Goal: Task Accomplishment & Management: Manage account settings

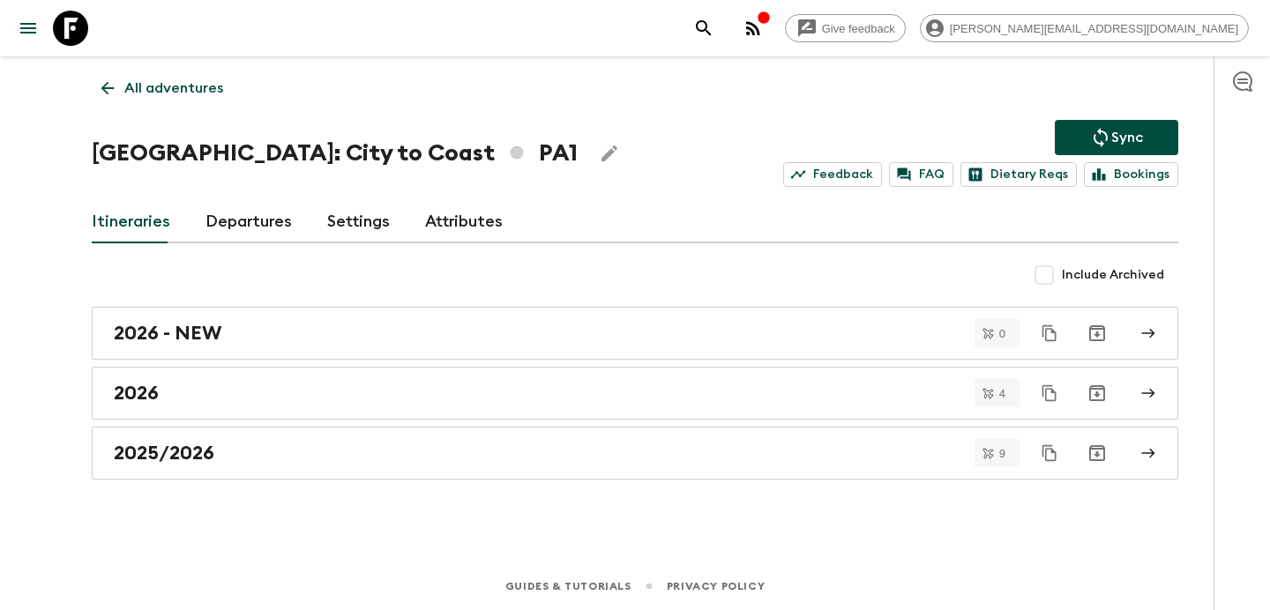
click at [183, 82] on p "All adventures" at bounding box center [173, 88] width 99 height 21
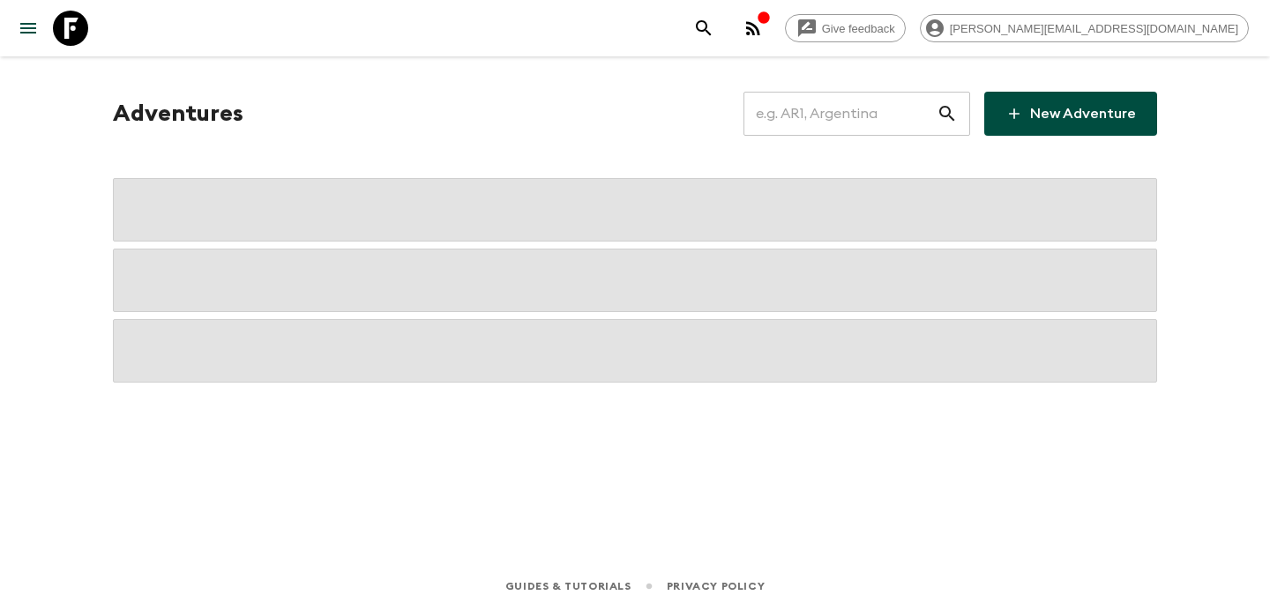
click at [852, 115] on input "text" at bounding box center [839, 113] width 193 height 49
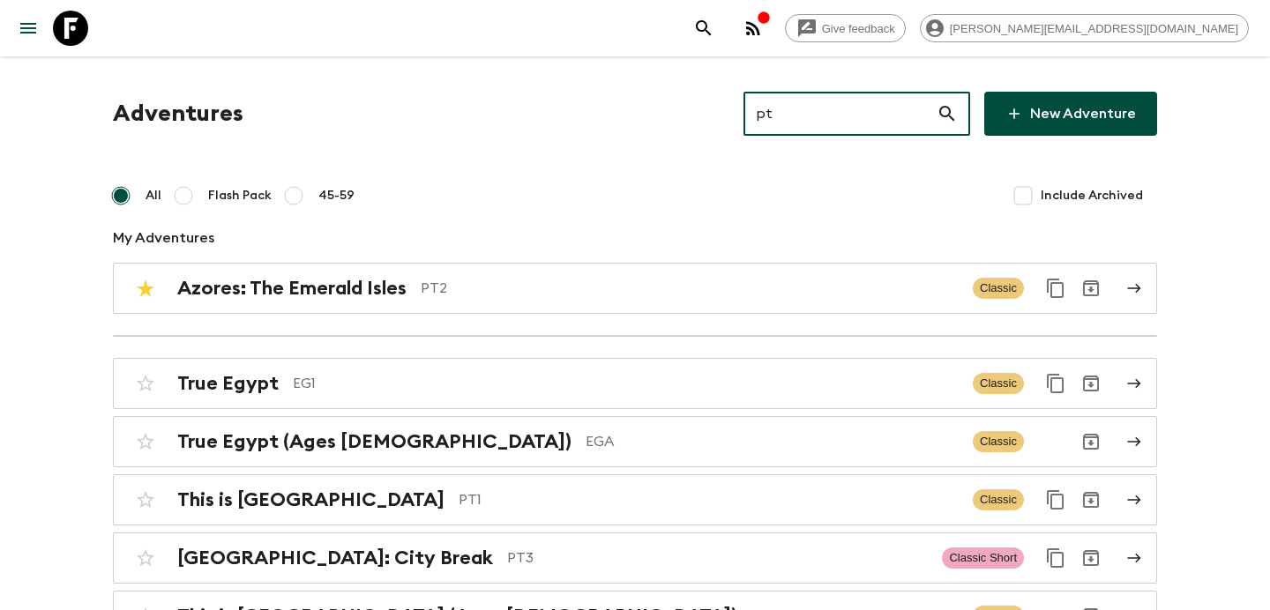
type input "pt3"
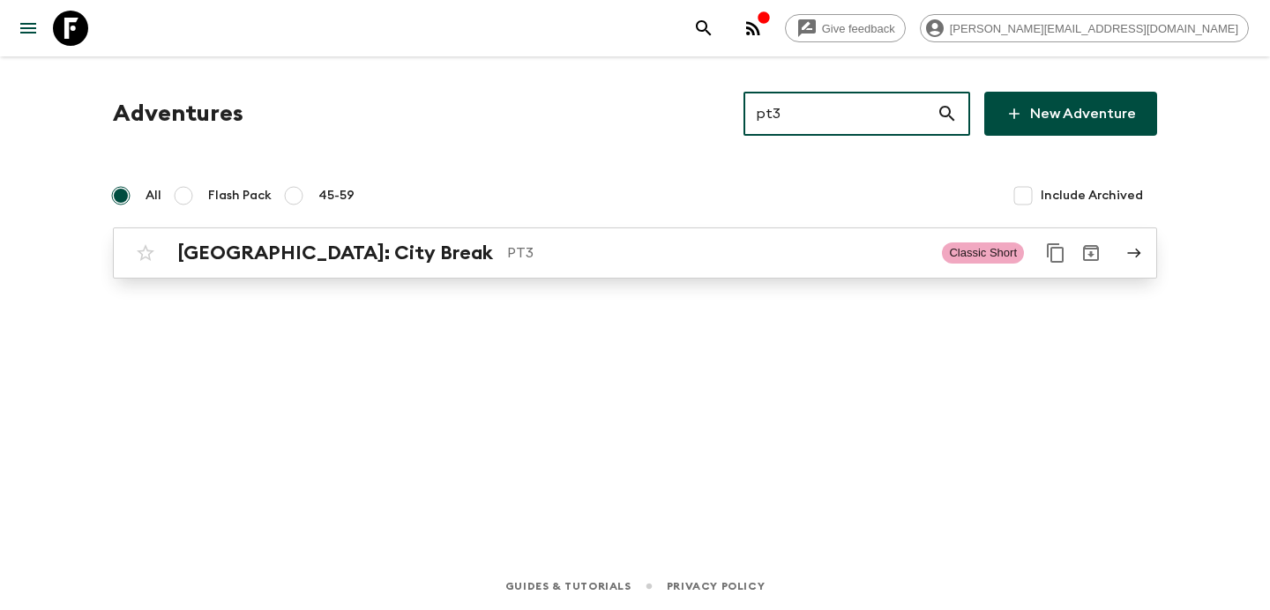
click at [507, 258] on p "PT3" at bounding box center [717, 253] width 421 height 21
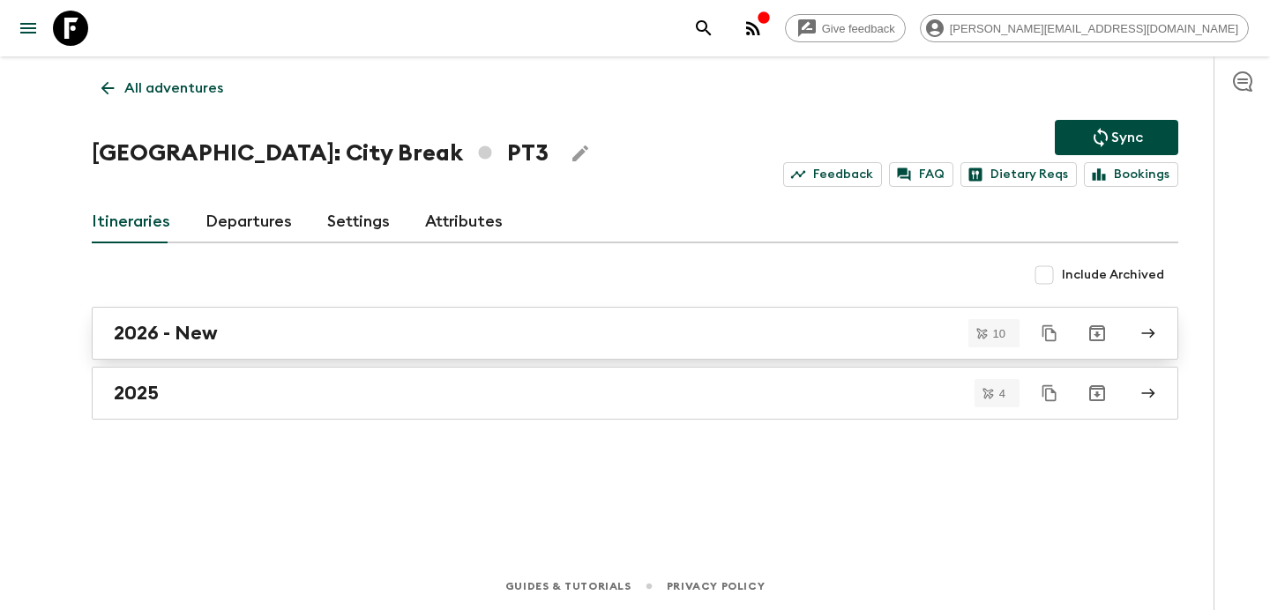
click at [458, 321] on link "2026 - New" at bounding box center [635, 333] width 1087 height 53
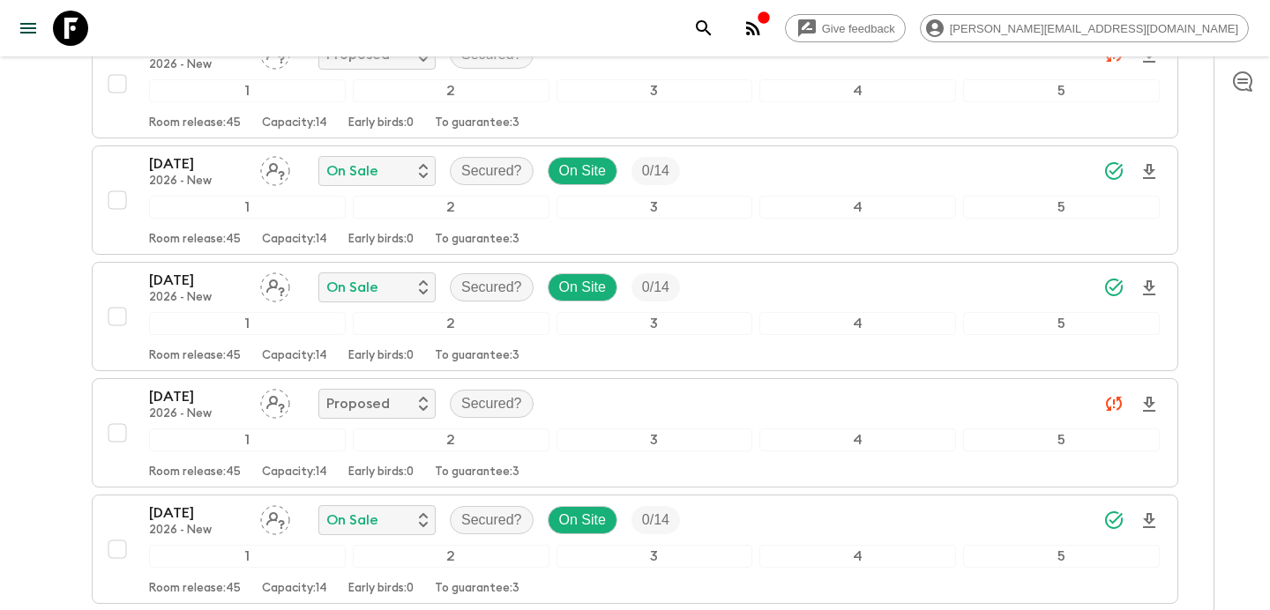
scroll to position [1051, 0]
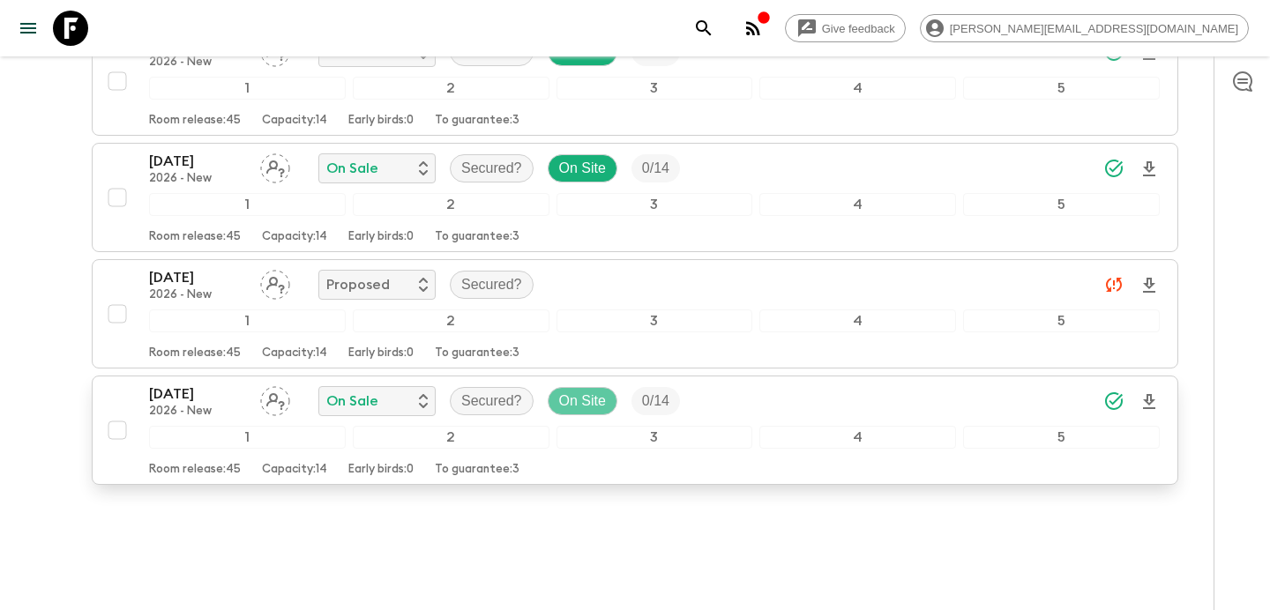
click at [575, 391] on p "On Site" at bounding box center [582, 401] width 47 height 21
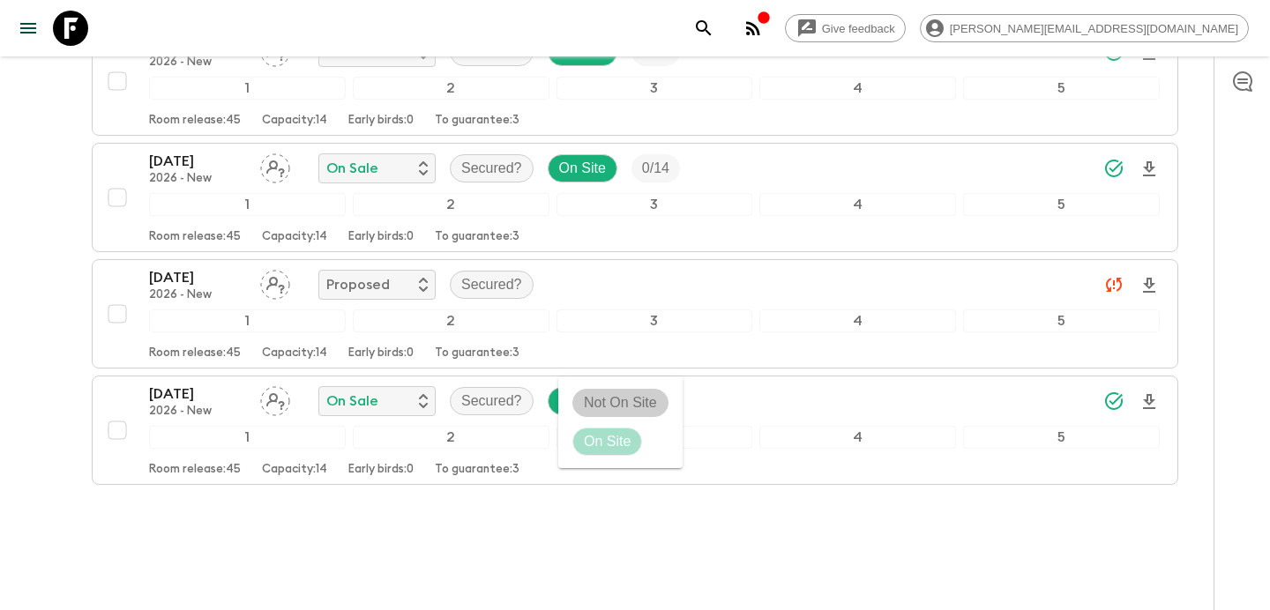
click at [596, 400] on p "Not On Site" at bounding box center [620, 402] width 73 height 21
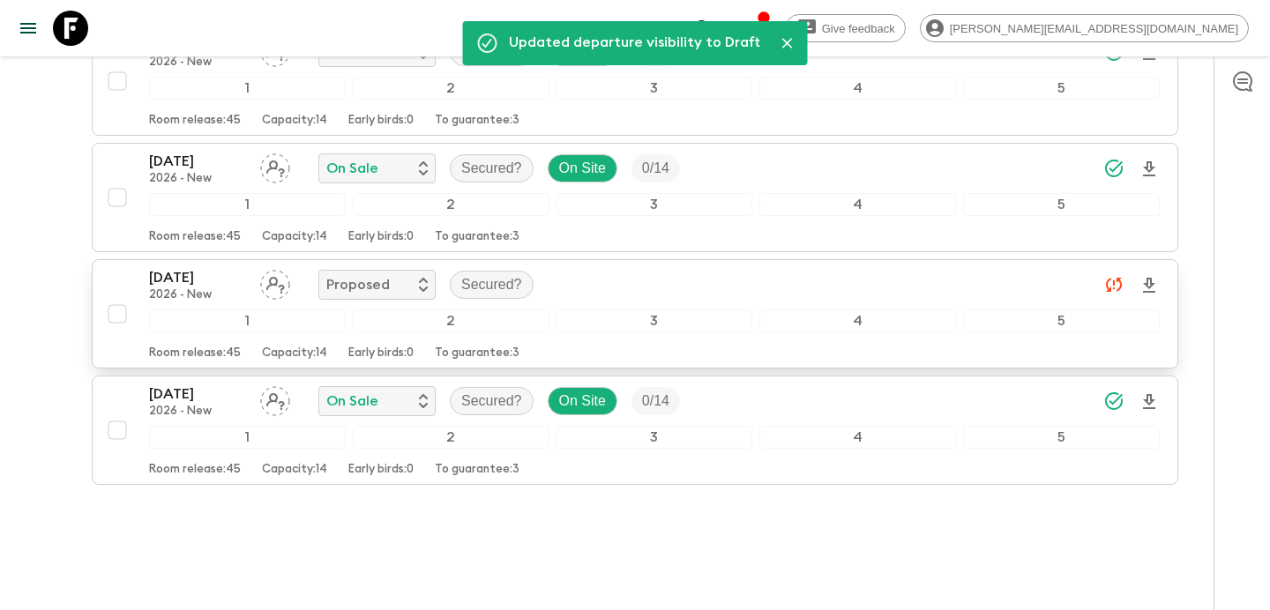
scroll to position [0, 0]
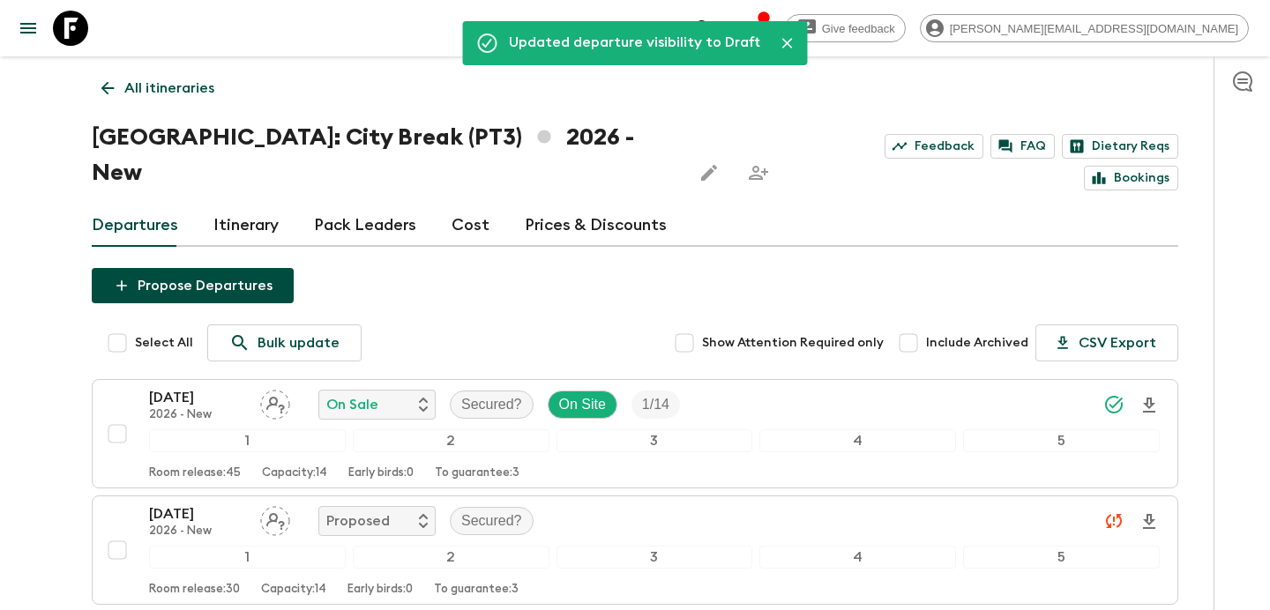
click at [199, 268] on button "Propose Departures" at bounding box center [193, 285] width 202 height 35
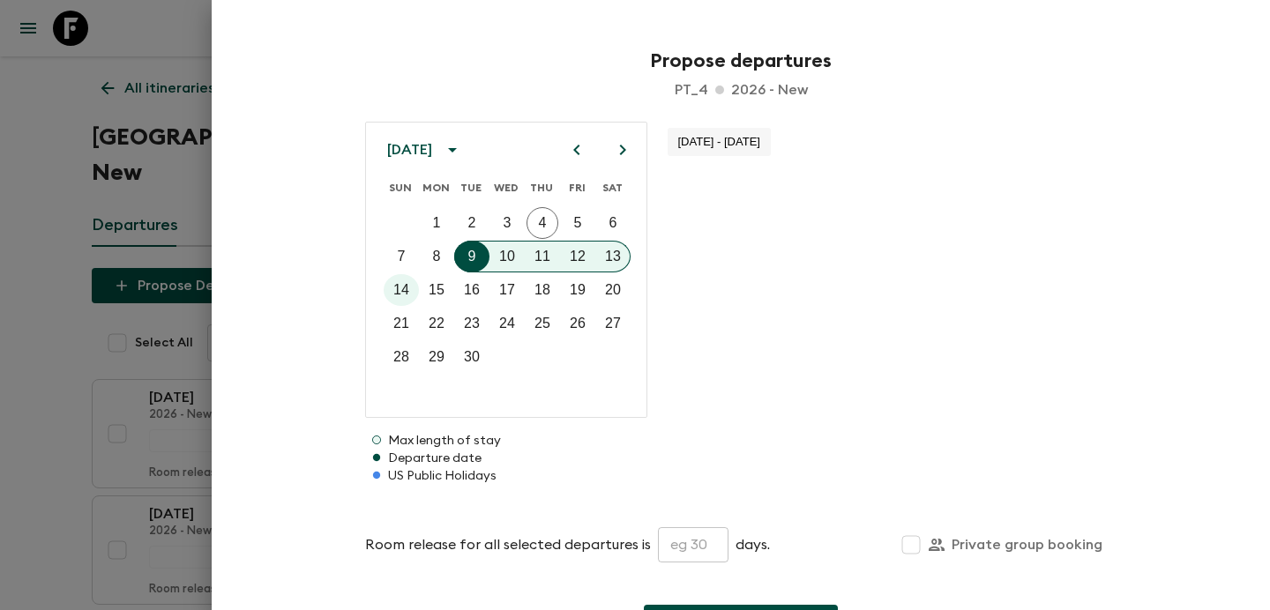
click at [463, 155] on icon "calendar view is open, switch to year view" at bounding box center [452, 149] width 21 height 21
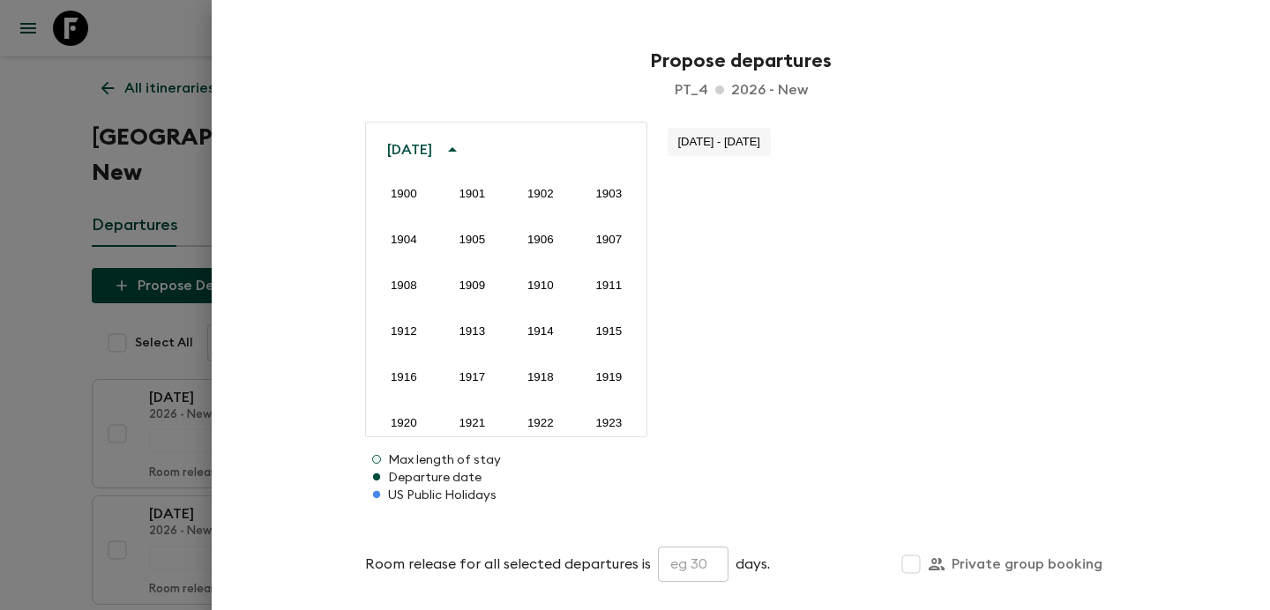
scroll to position [1311, 0]
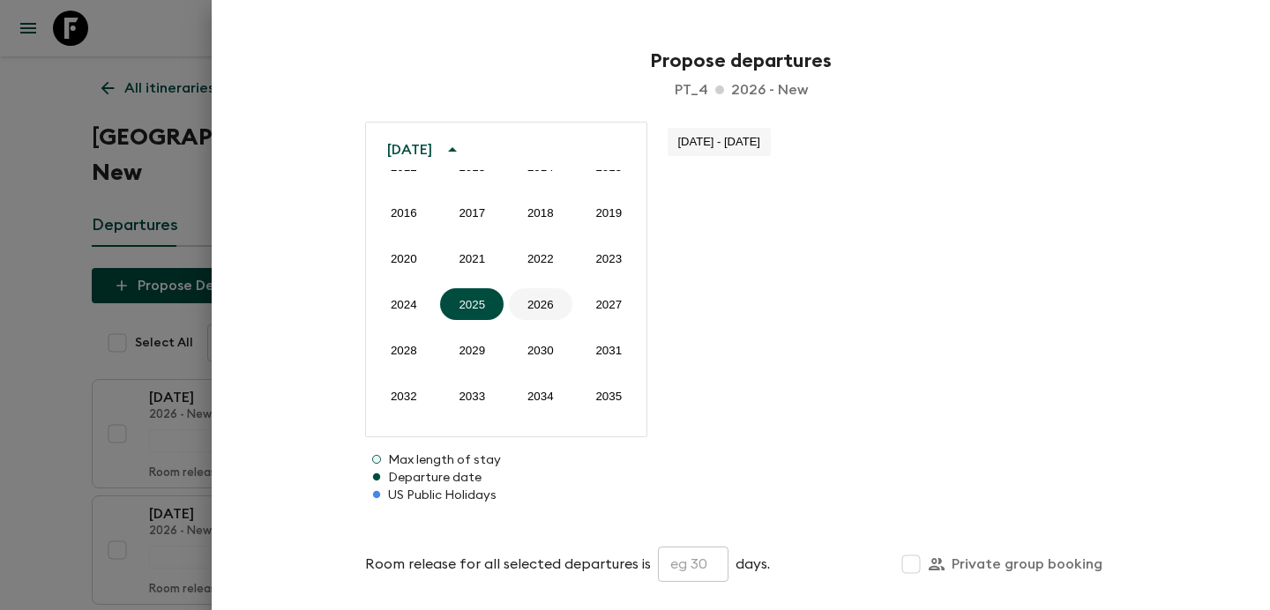
click at [539, 300] on button "2026" at bounding box center [540, 304] width 63 height 32
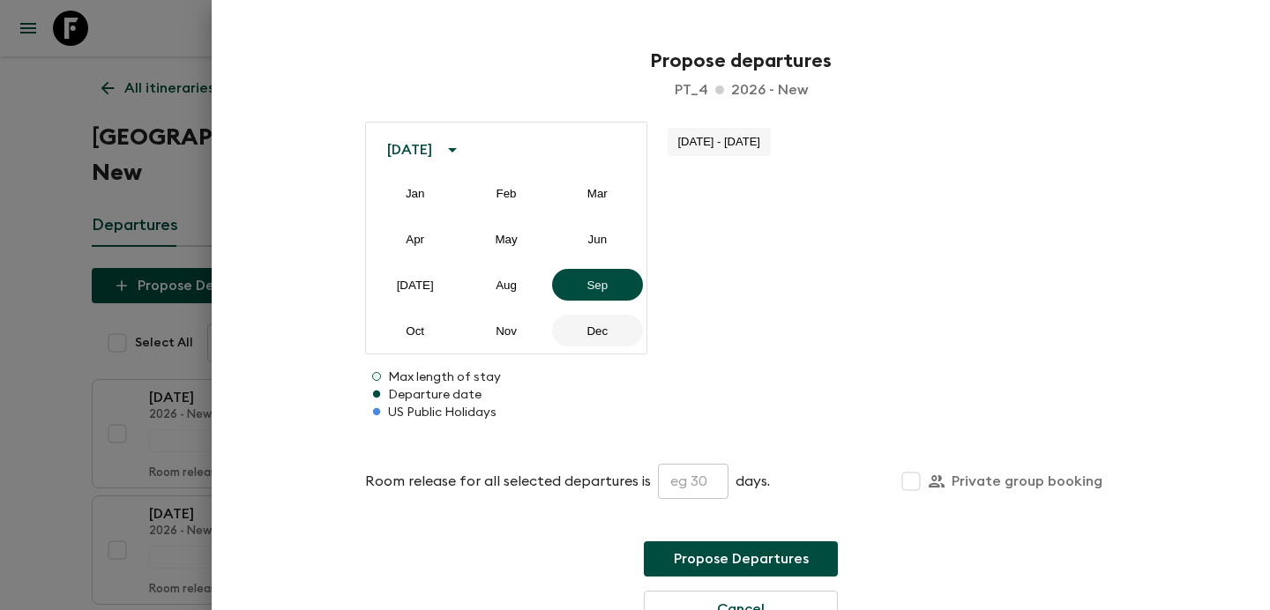
click at [606, 340] on button "Dec" at bounding box center [597, 331] width 91 height 32
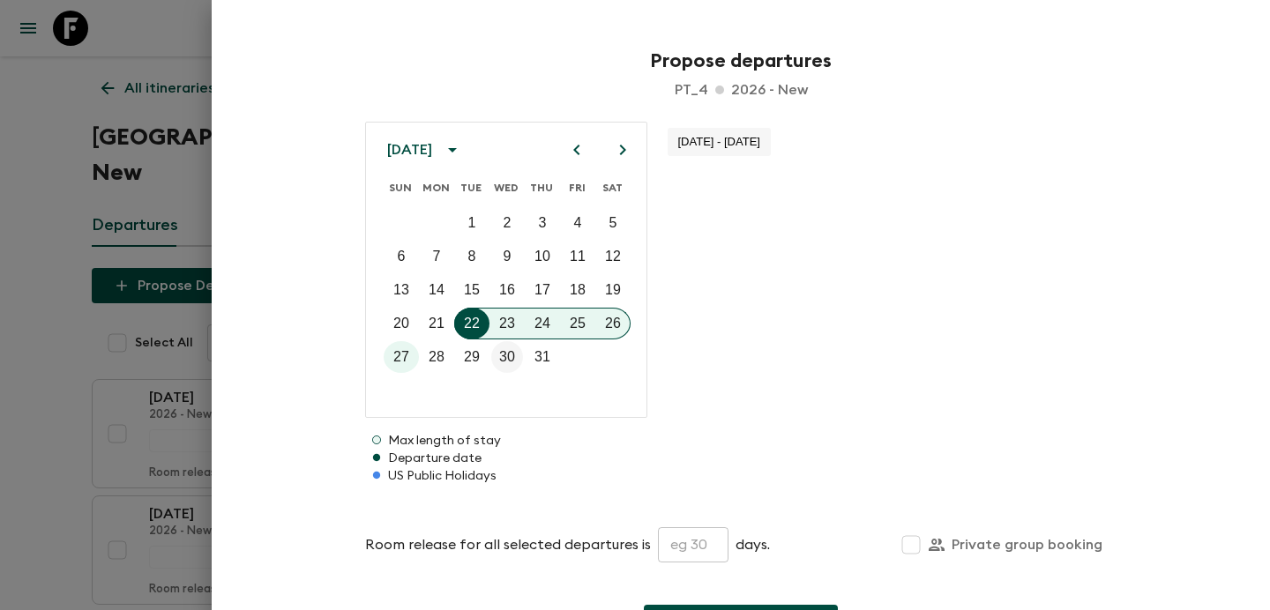
click at [507, 359] on p "30" at bounding box center [507, 357] width 16 height 21
click at [679, 543] on input "text" at bounding box center [693, 544] width 71 height 35
type input "45"
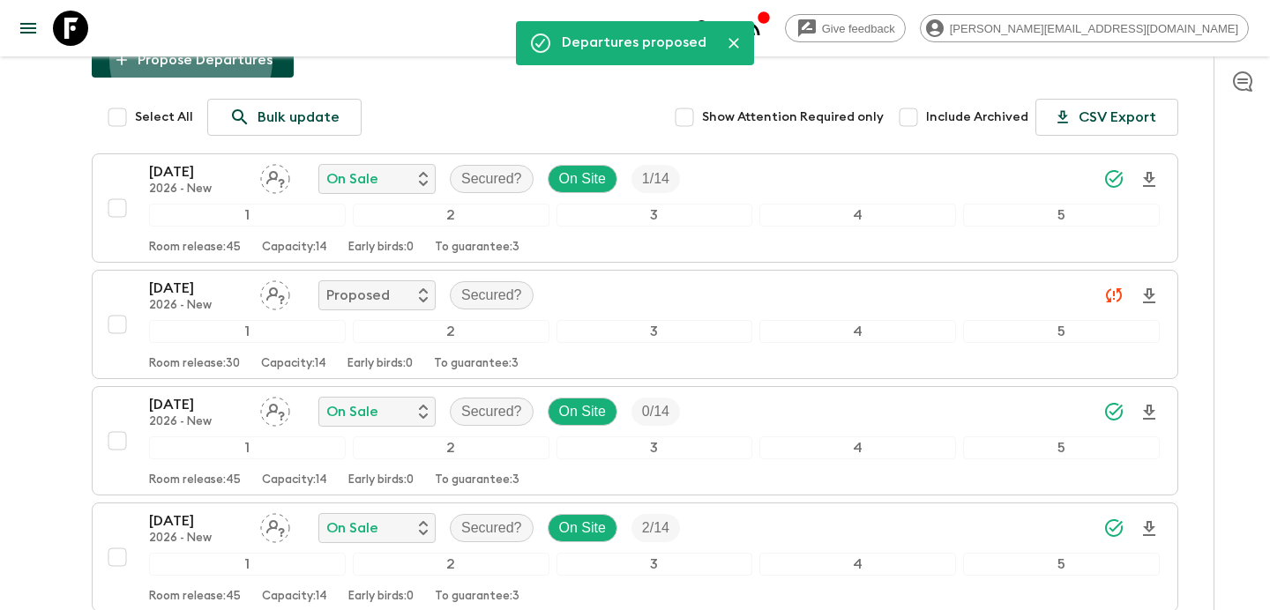
scroll to position [225, 0]
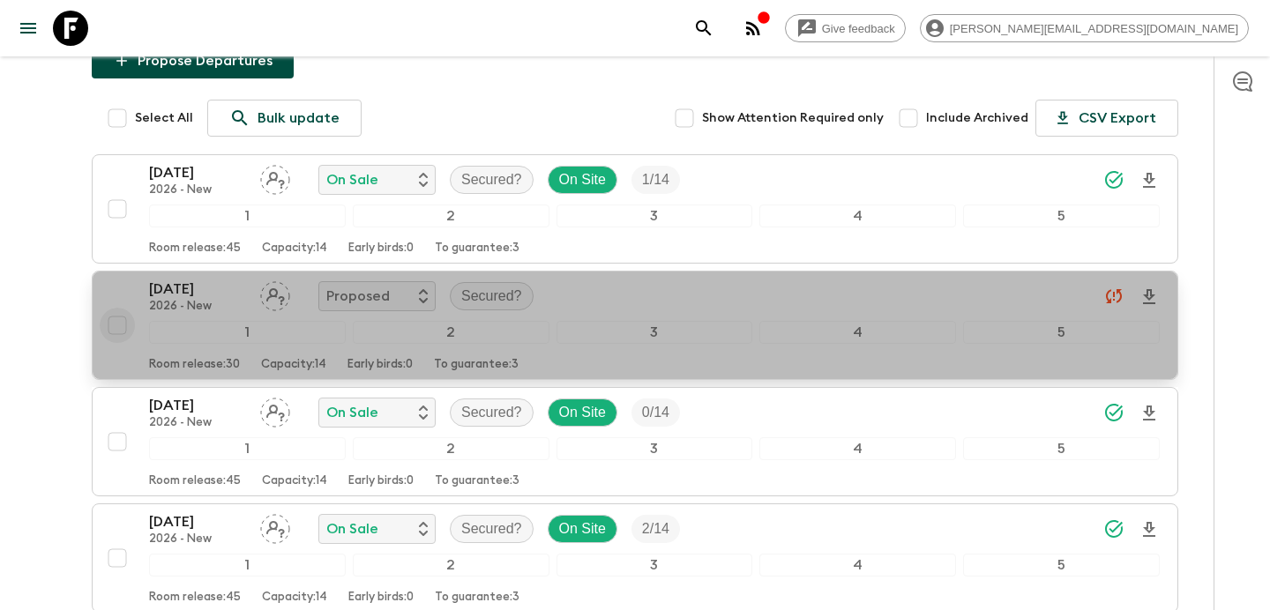
click at [116, 308] on input "checkbox" at bounding box center [117, 325] width 35 height 35
checkbox input "true"
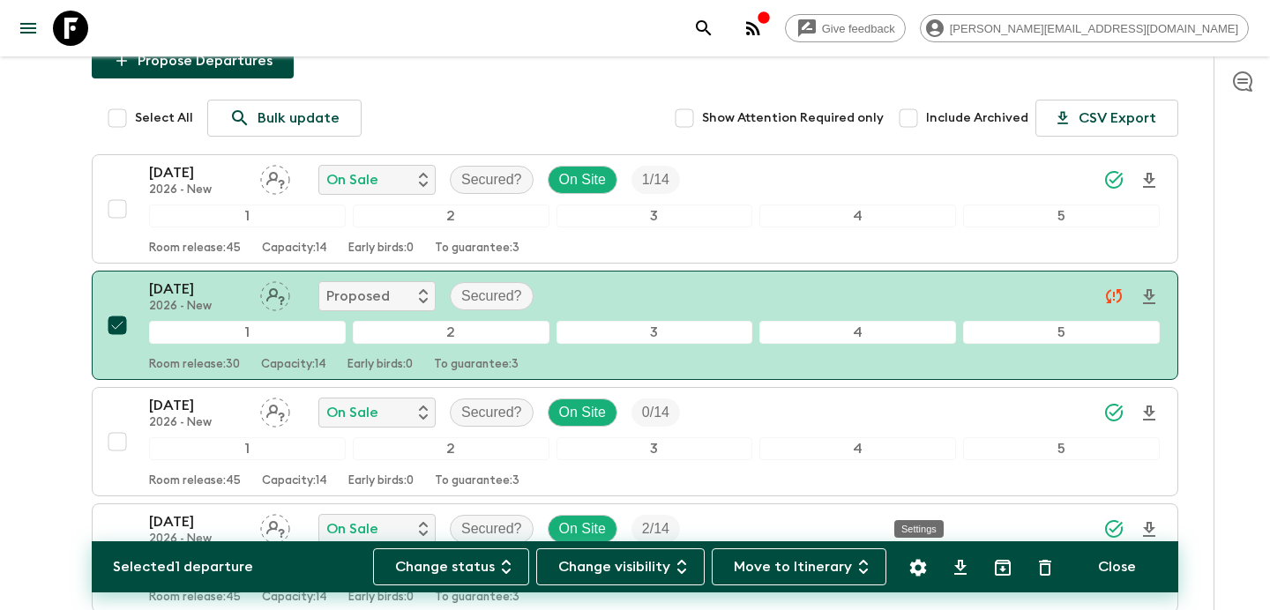
click at [922, 576] on icon "Settings" at bounding box center [917, 567] width 21 height 21
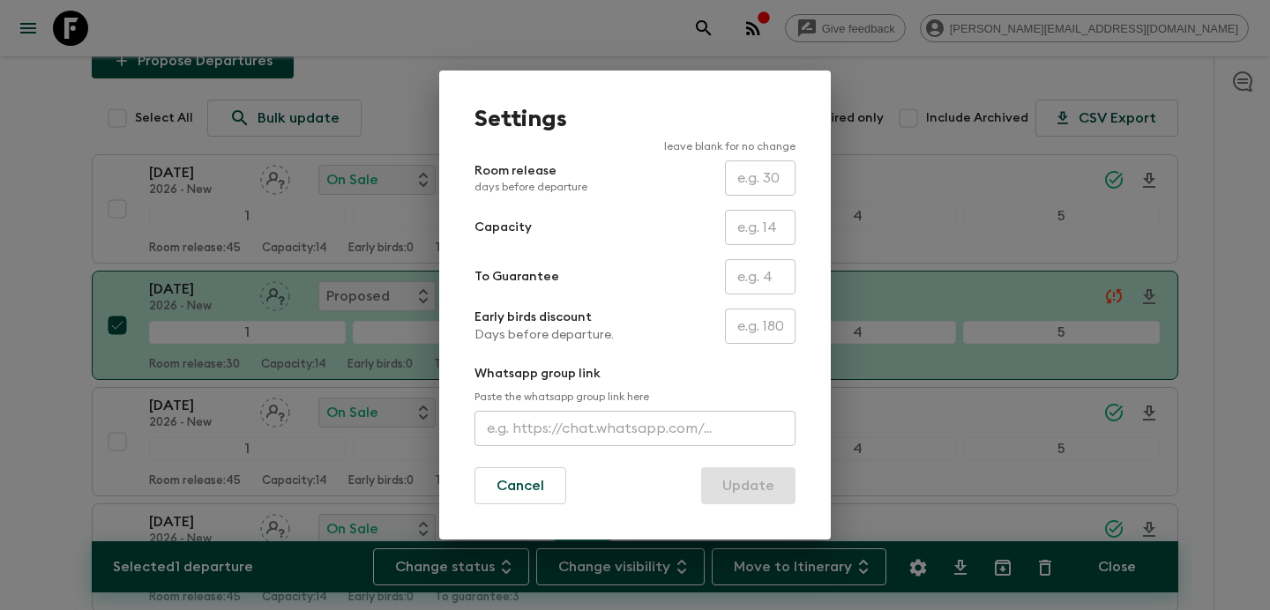
click at [766, 185] on input "text" at bounding box center [760, 178] width 71 height 35
type input "45"
click at [701, 467] on button "Update" at bounding box center [748, 485] width 94 height 37
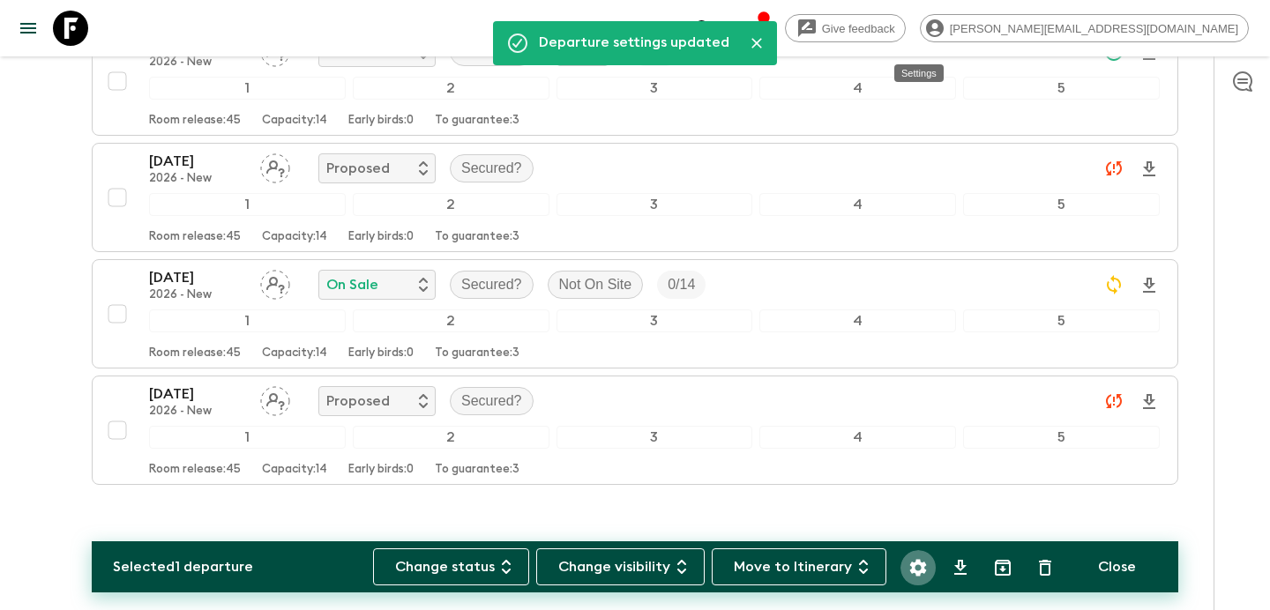
scroll to position [0, 0]
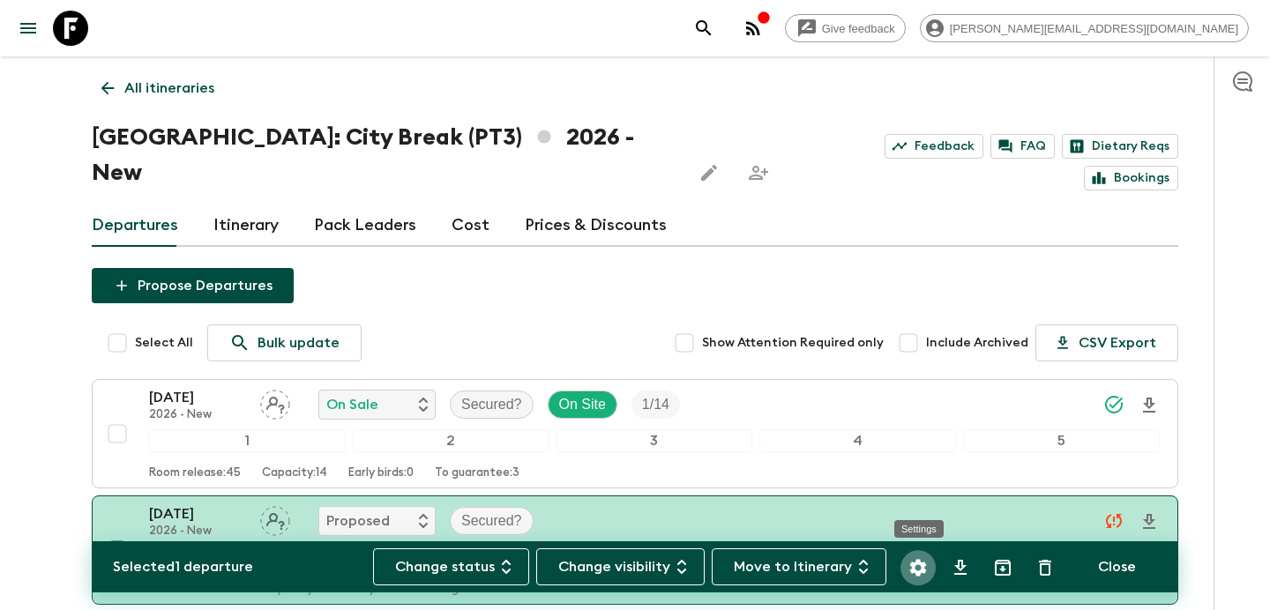
click at [181, 82] on p "All itineraries" at bounding box center [169, 88] width 90 height 21
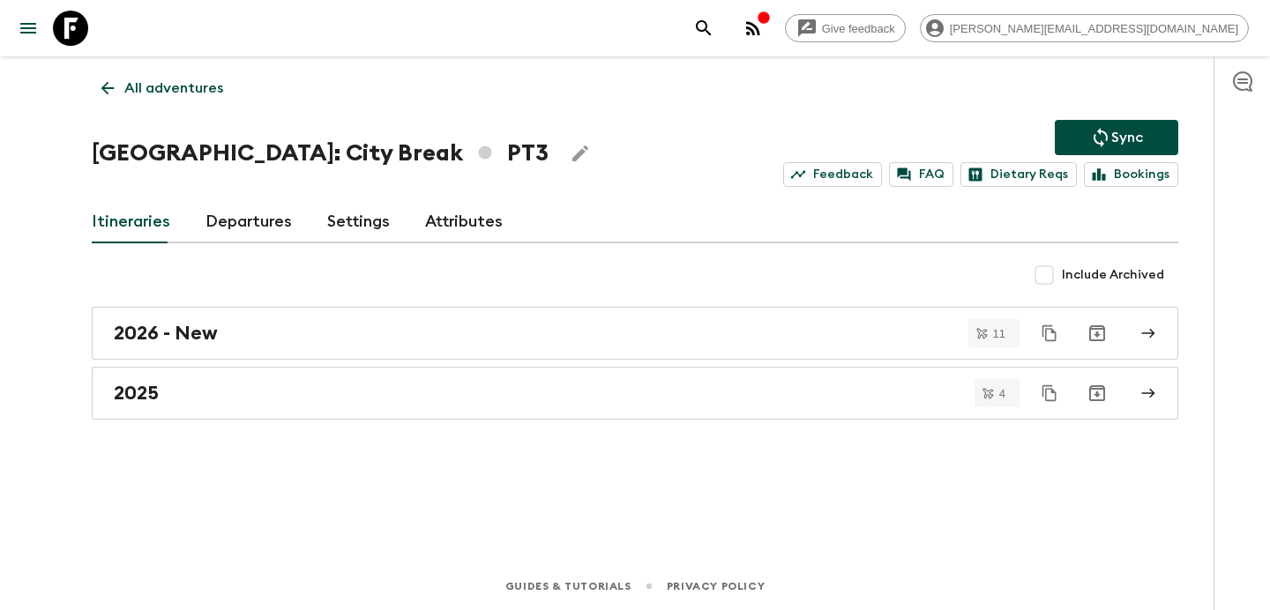
click at [1111, 133] on p "Sync" at bounding box center [1127, 137] width 32 height 21
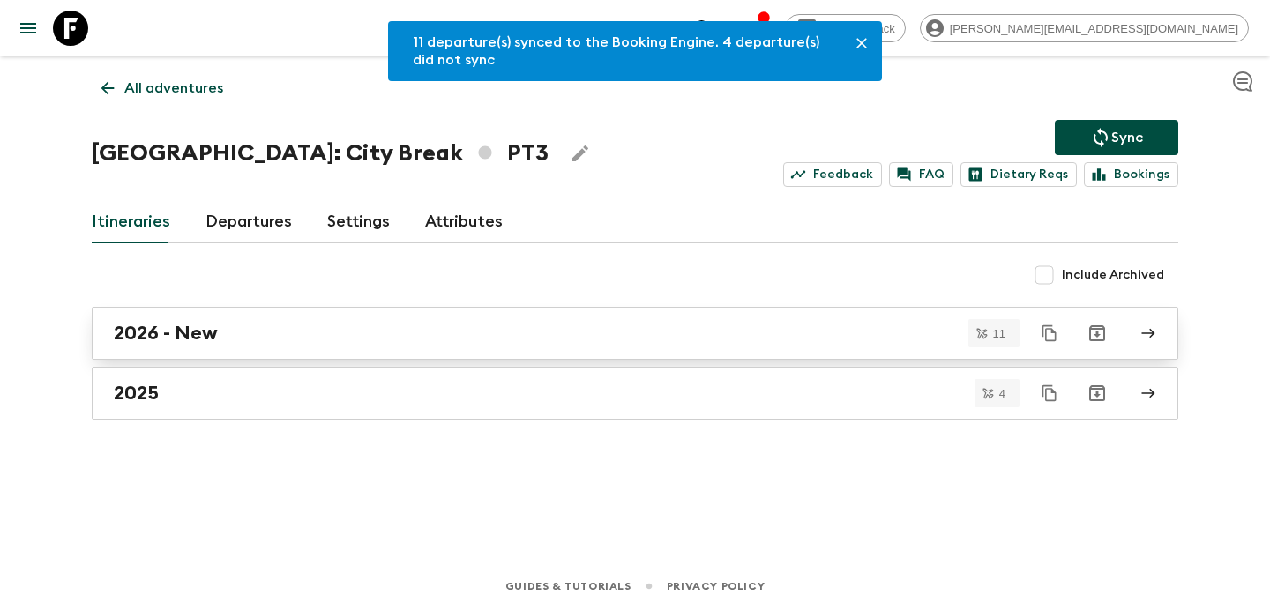
click at [534, 324] on div "2026 - New" at bounding box center [618, 333] width 1009 height 23
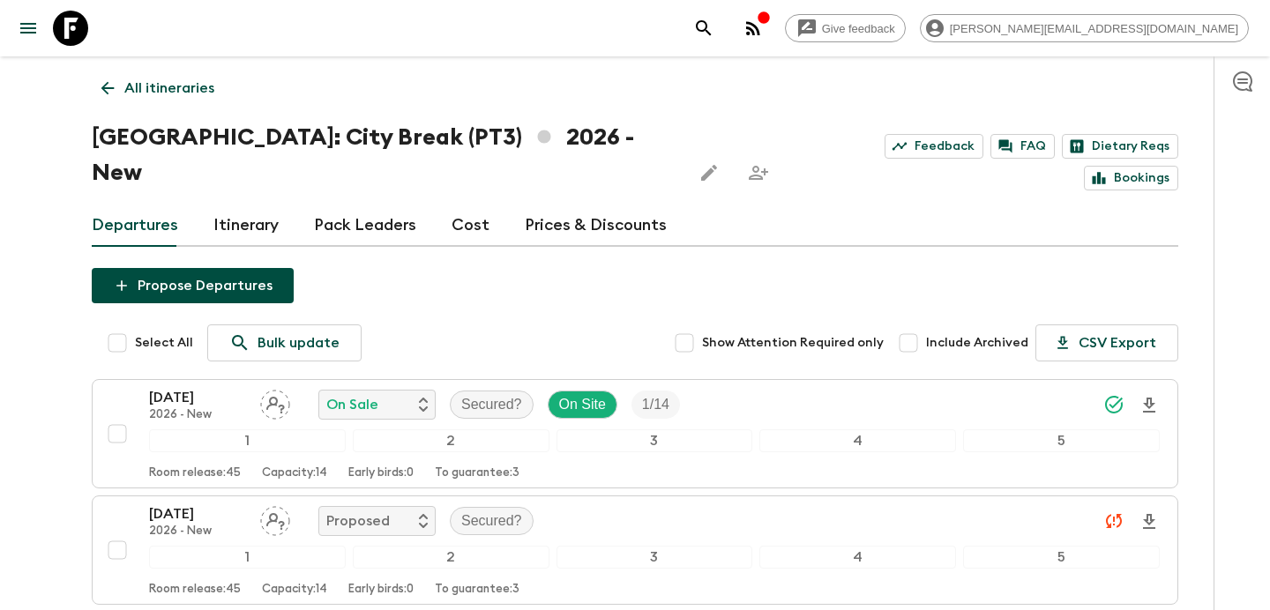
scroll to position [1168, 0]
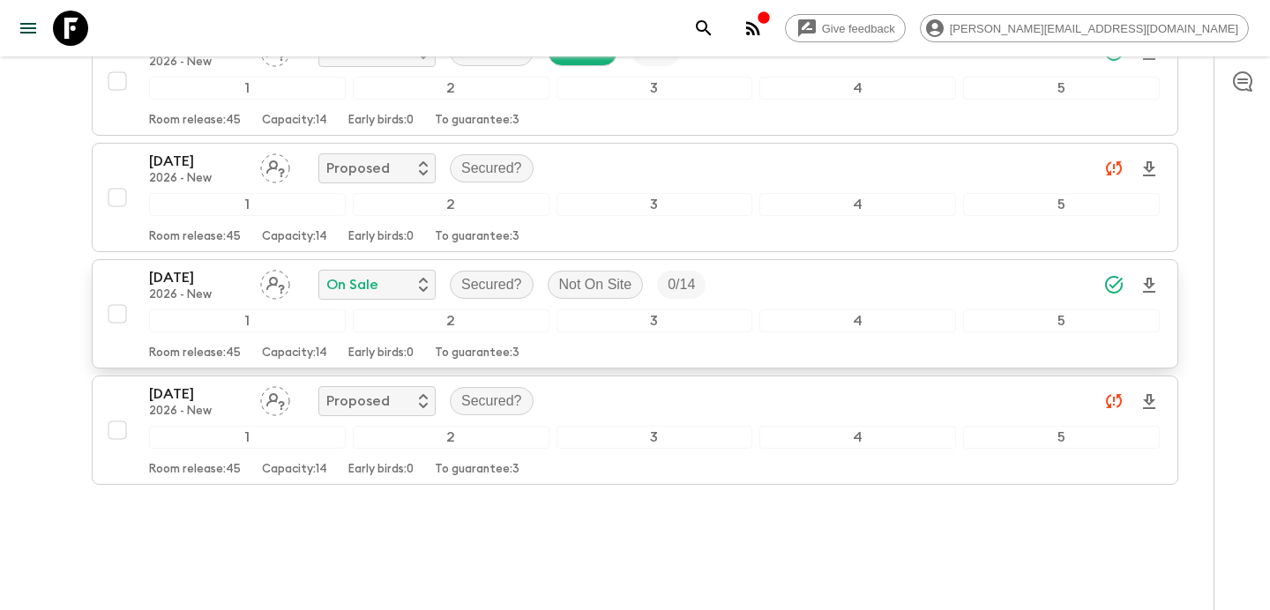
click at [118, 296] on input "checkbox" at bounding box center [117, 313] width 35 height 35
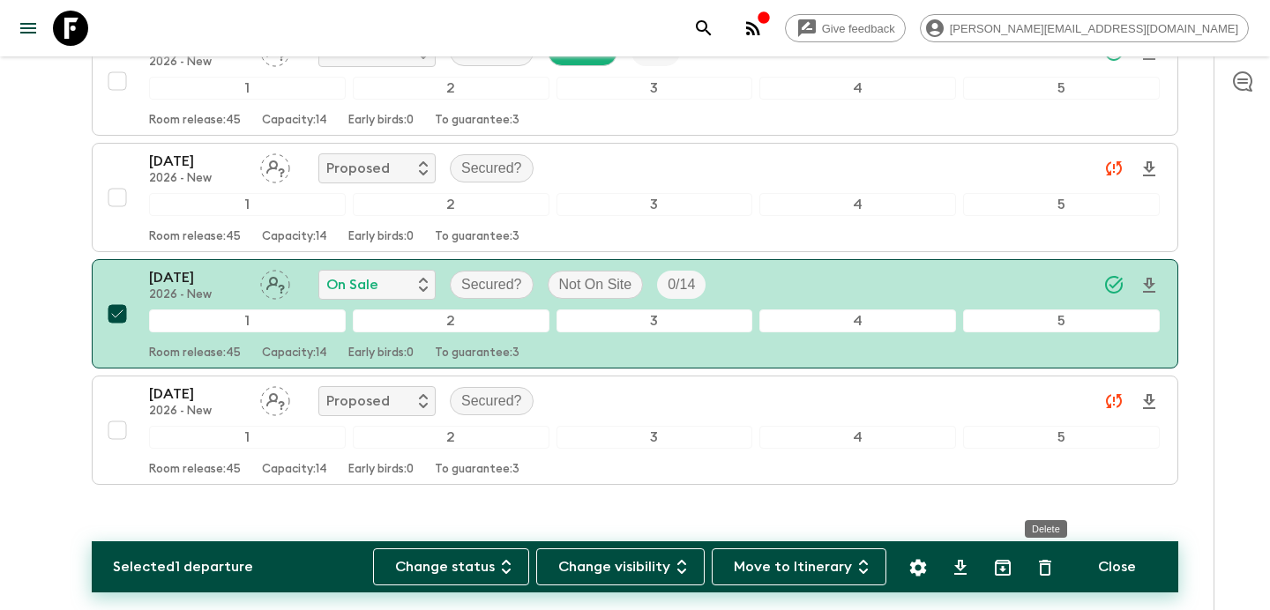
click at [1042, 566] on icon "Delete" at bounding box center [1044, 567] width 21 height 21
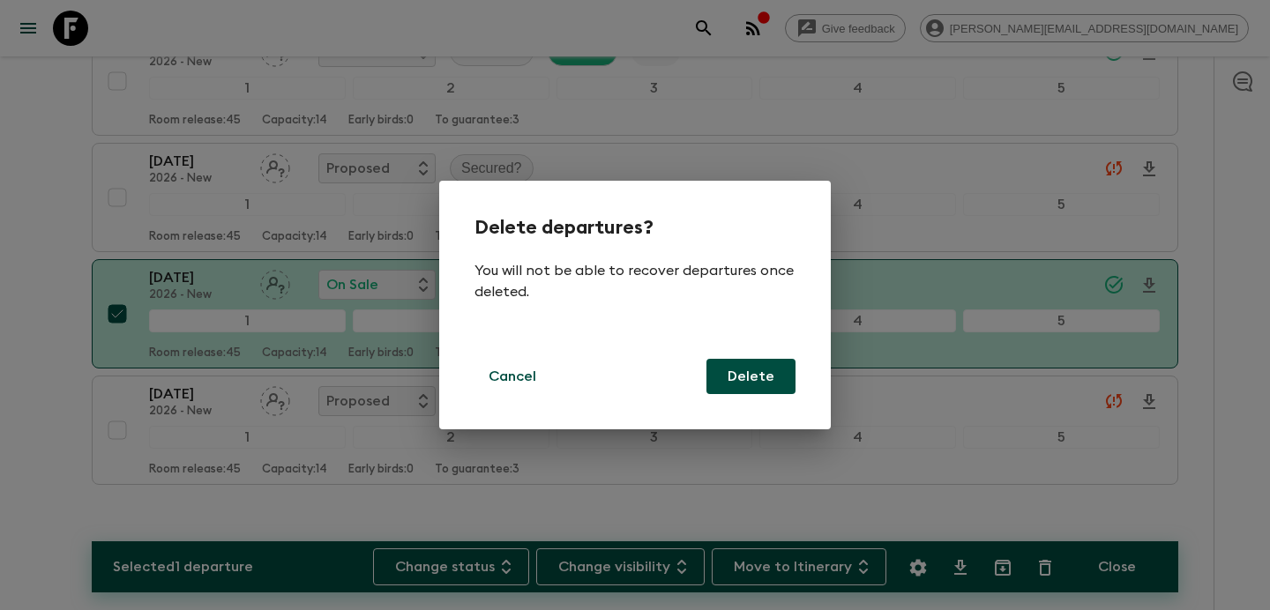
click at [751, 377] on button "Delete" at bounding box center [750, 376] width 89 height 35
checkbox input "false"
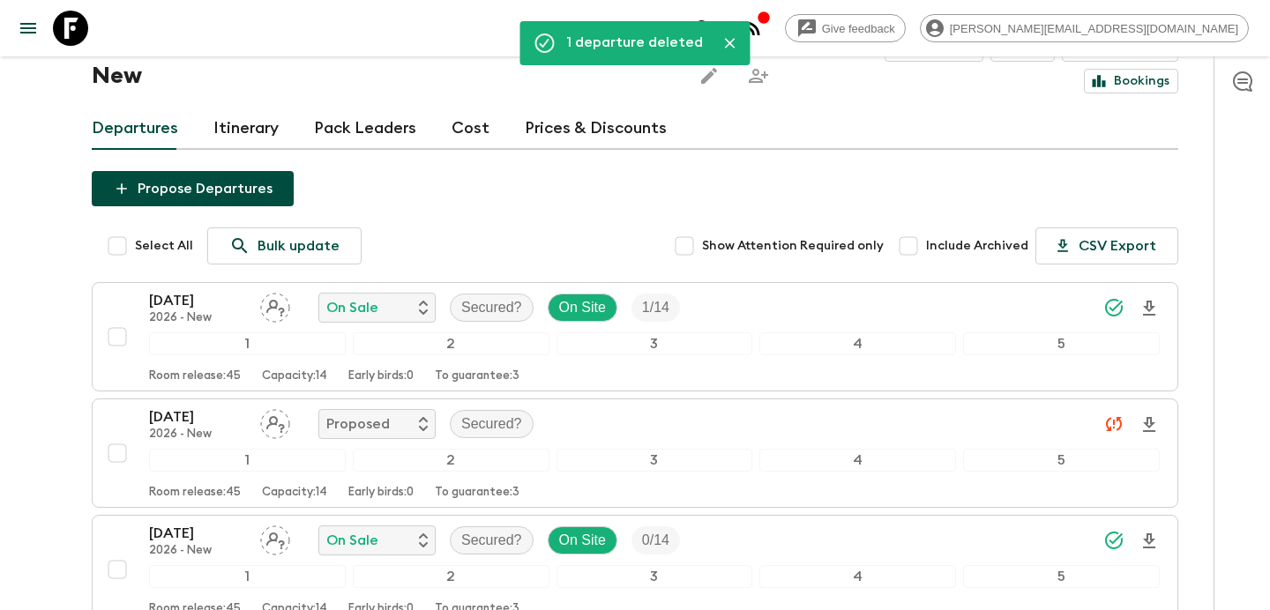
scroll to position [0, 0]
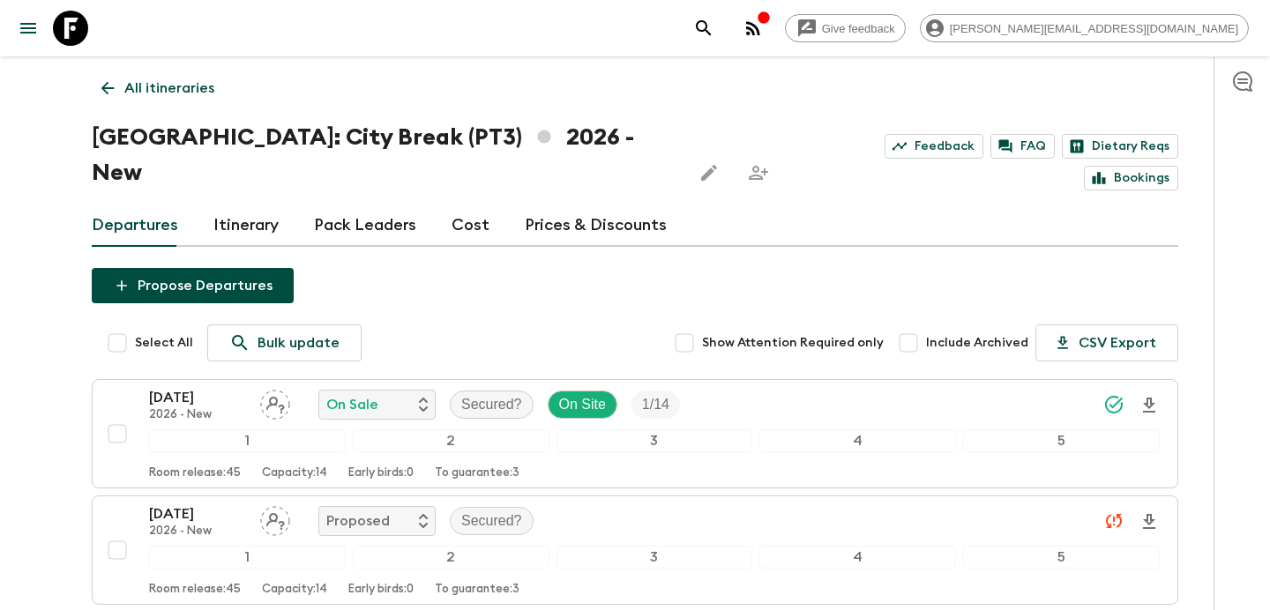
click at [760, 30] on icon "button" at bounding box center [753, 28] width 14 height 14
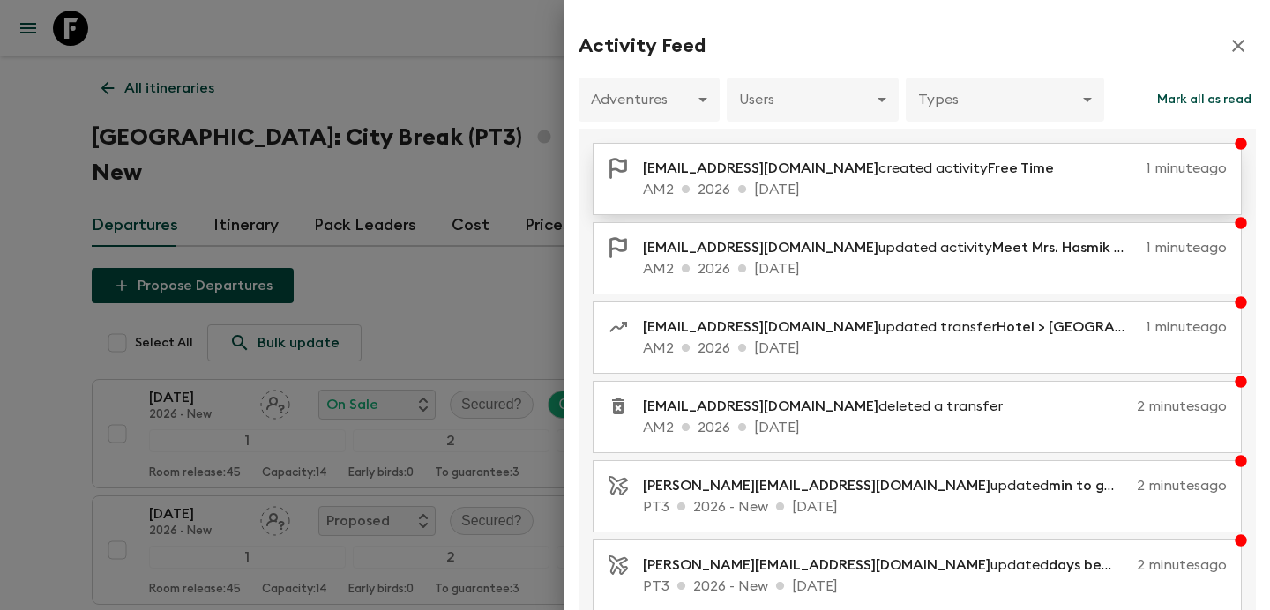
click at [879, 183] on p "AM2 2026 [DATE]" at bounding box center [935, 189] width 584 height 21
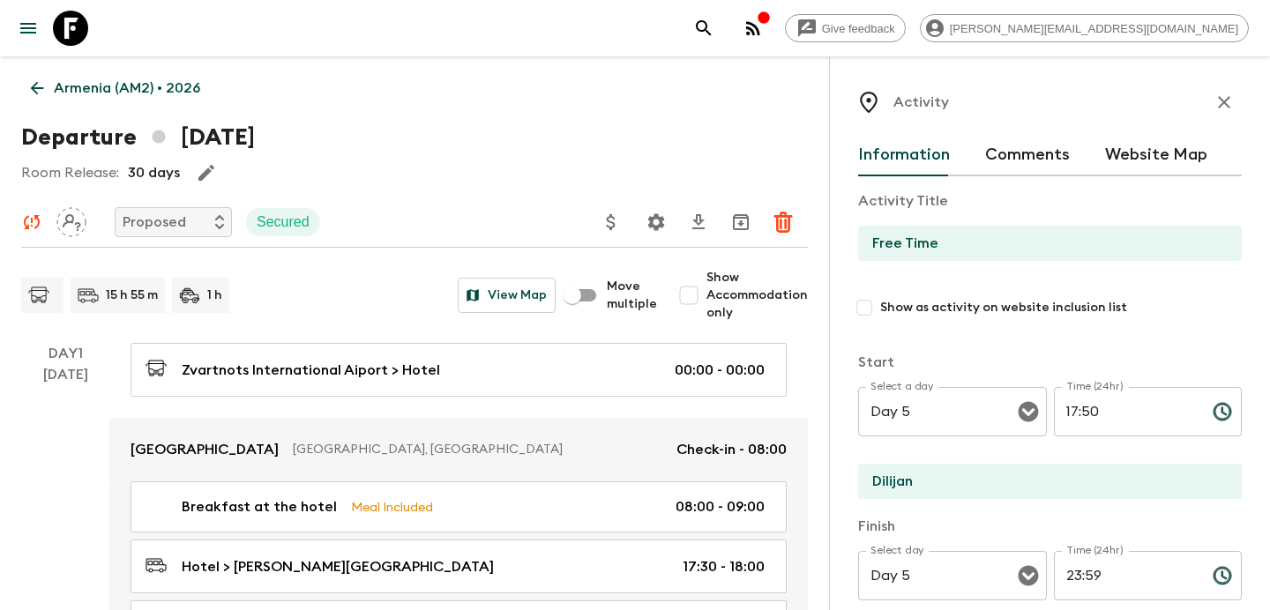
click at [177, 94] on p "Armenia (AM2) • 2026" at bounding box center [127, 88] width 146 height 21
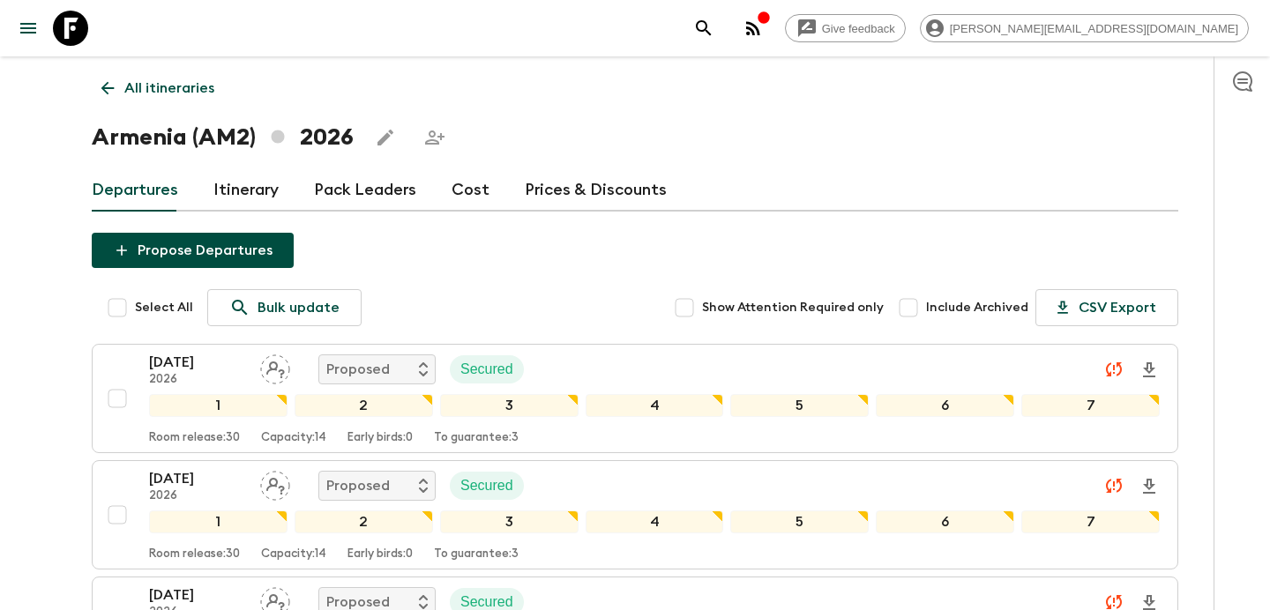
click at [239, 183] on link "Itinerary" at bounding box center [245, 190] width 65 height 42
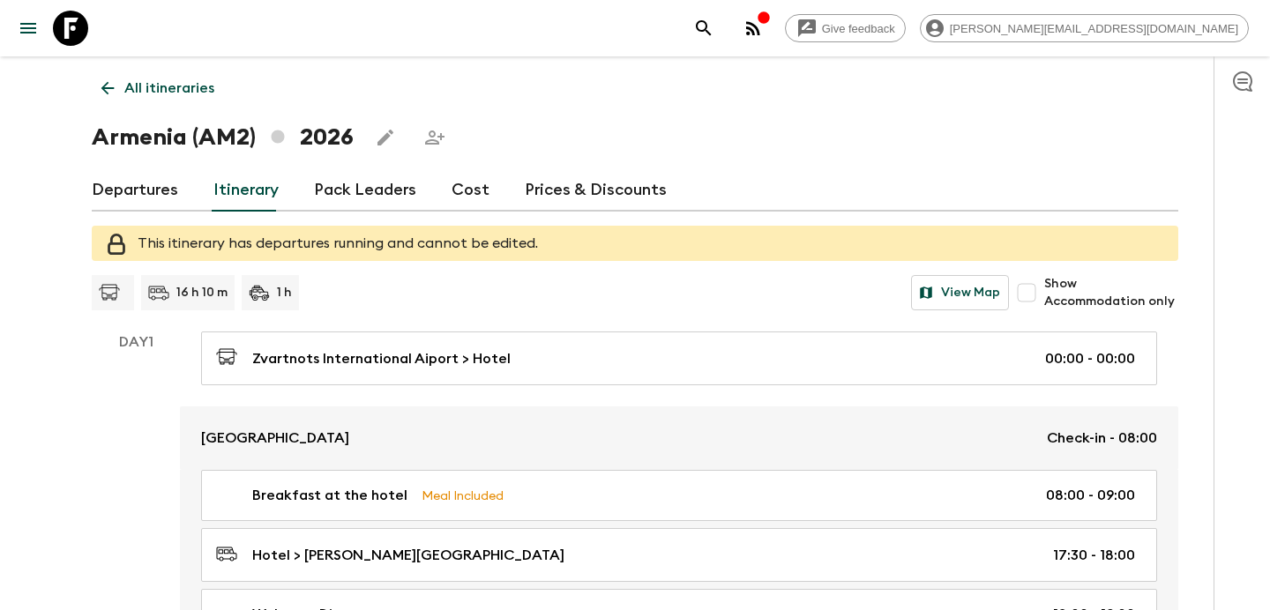
click at [174, 86] on p "All itineraries" at bounding box center [169, 88] width 90 height 21
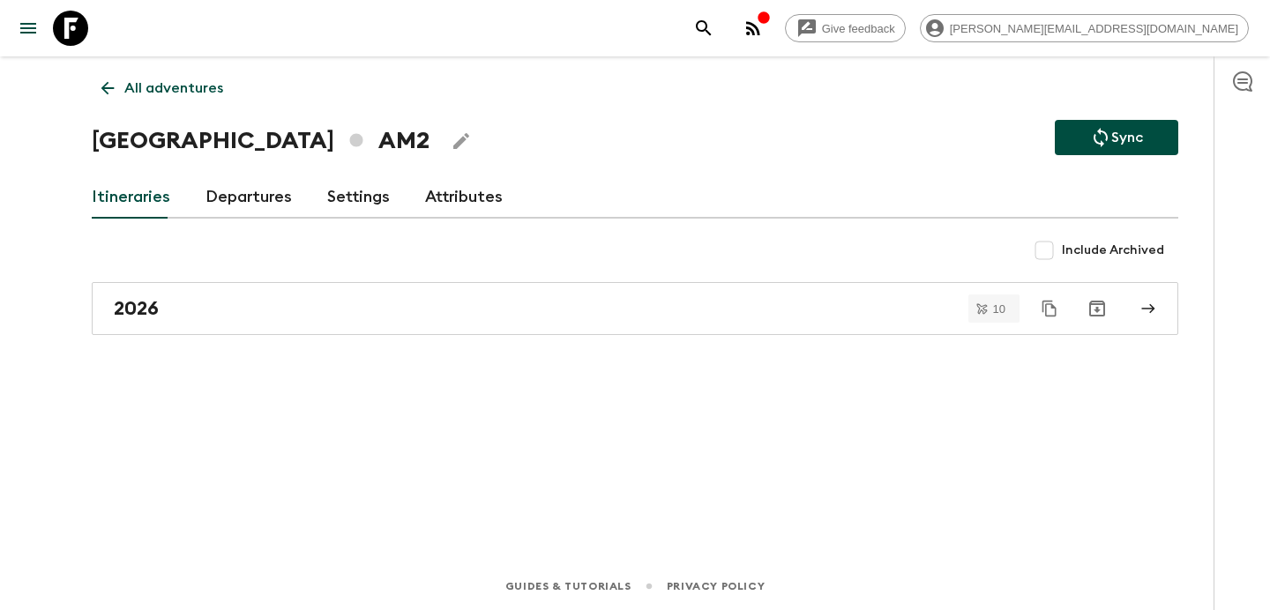
click at [174, 86] on p "All adventures" at bounding box center [173, 88] width 99 height 21
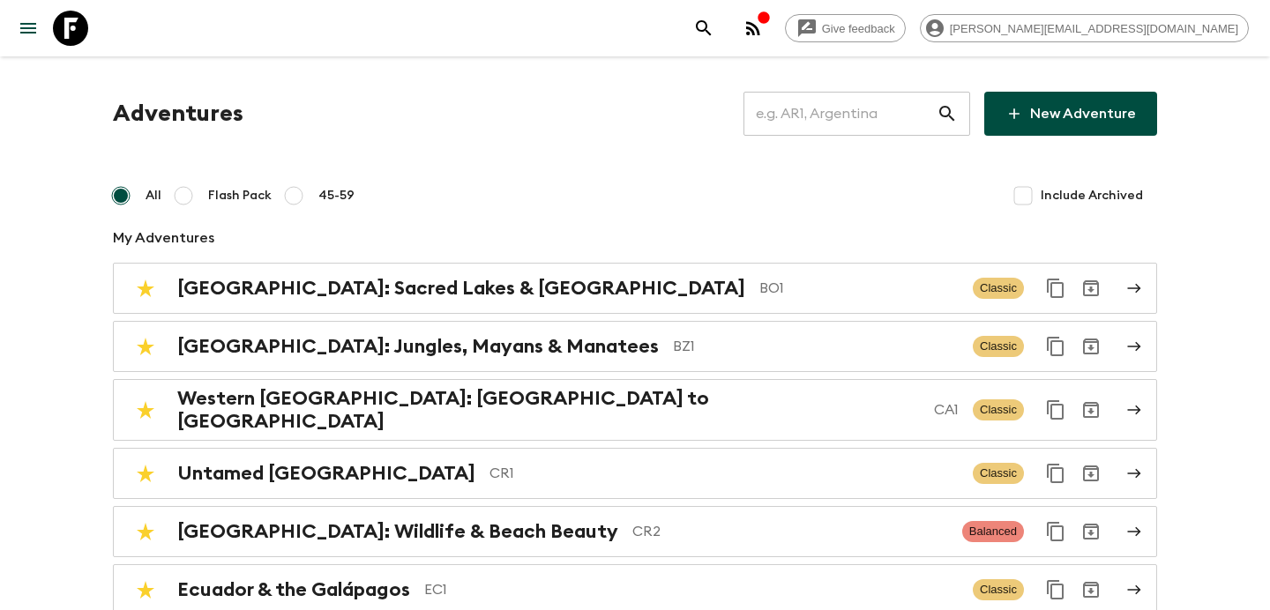
click at [760, 26] on icon "button" at bounding box center [753, 28] width 14 height 14
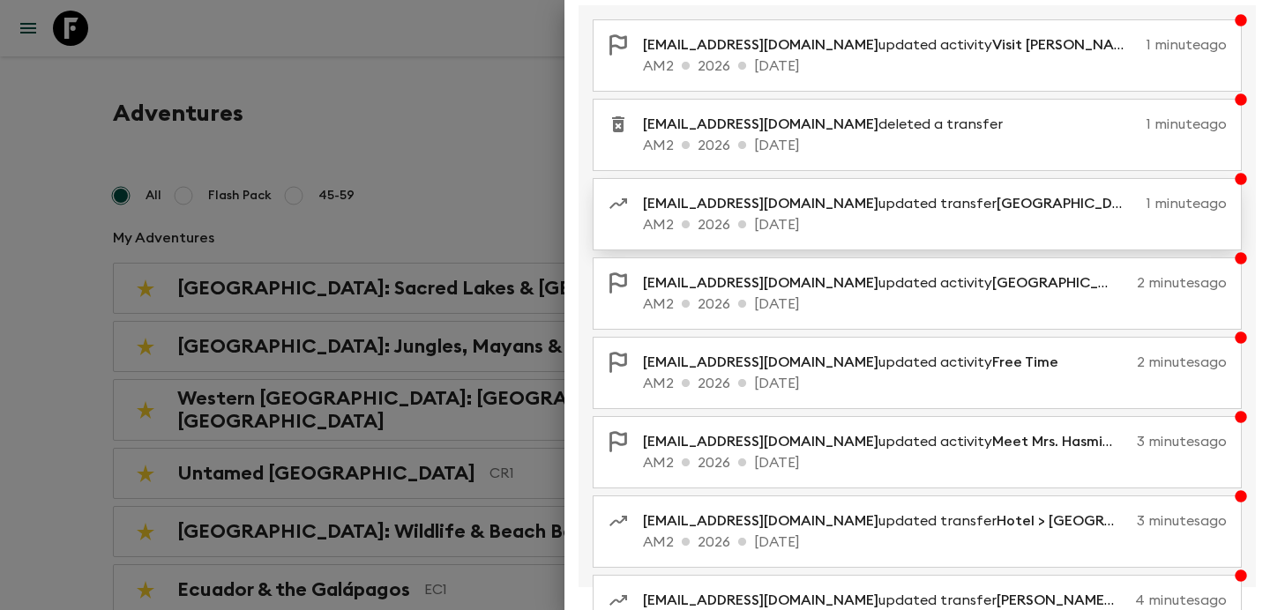
scroll to position [362, 0]
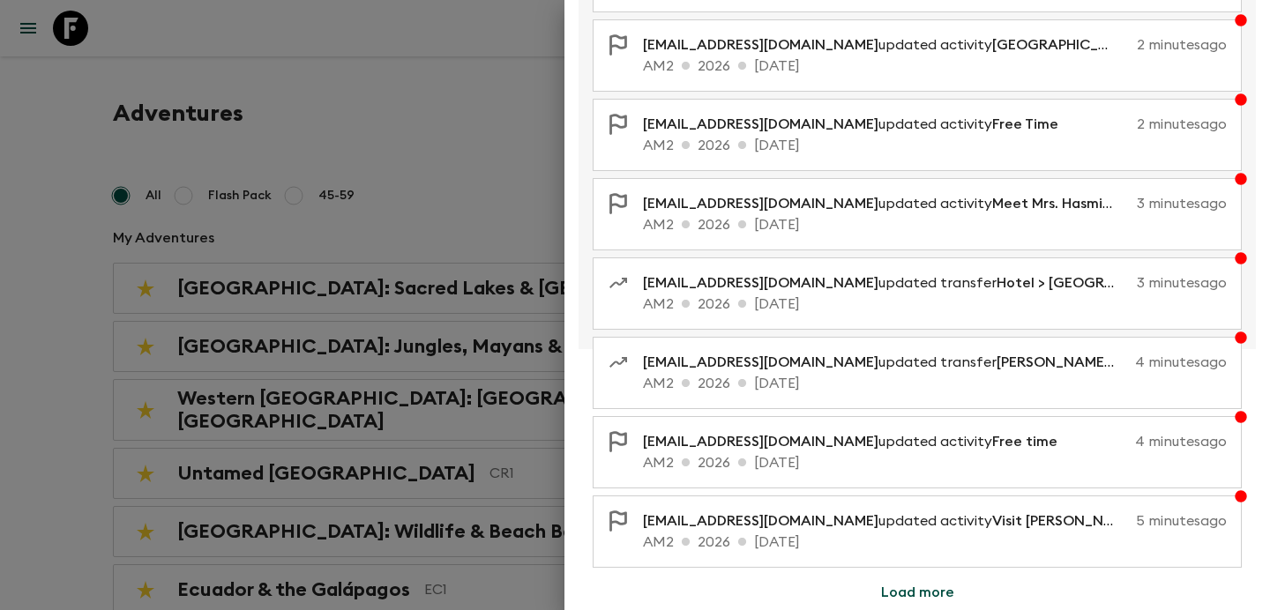
click at [460, 164] on div at bounding box center [635, 305] width 1270 height 610
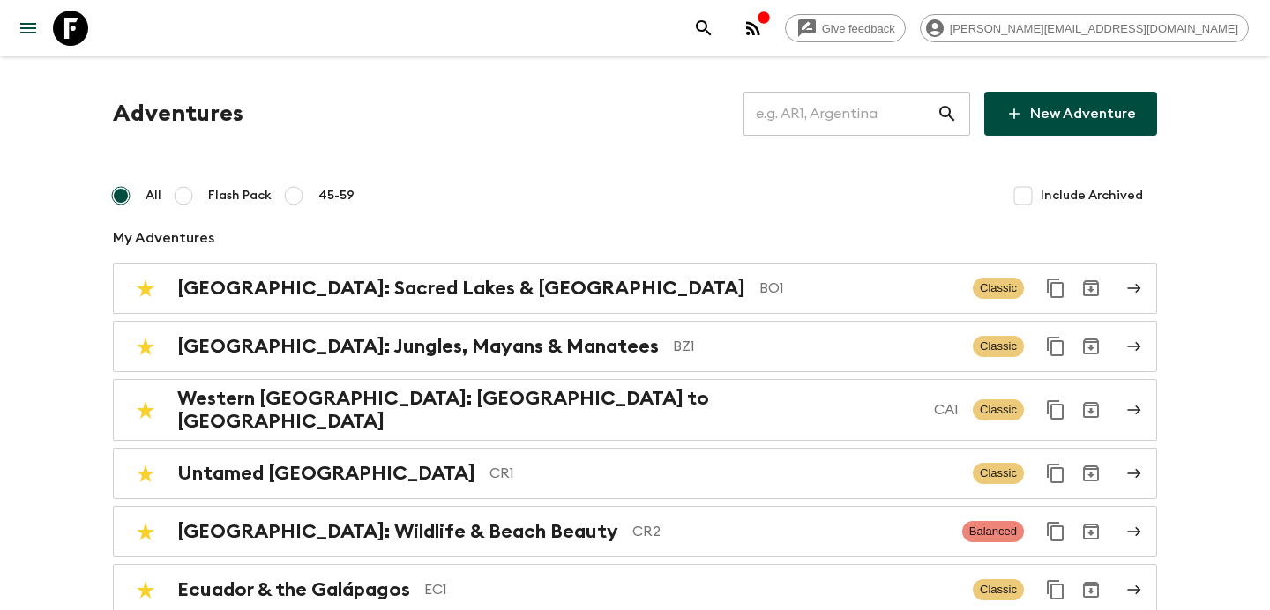
click at [769, 17] on icon "button" at bounding box center [763, 16] width 11 height 11
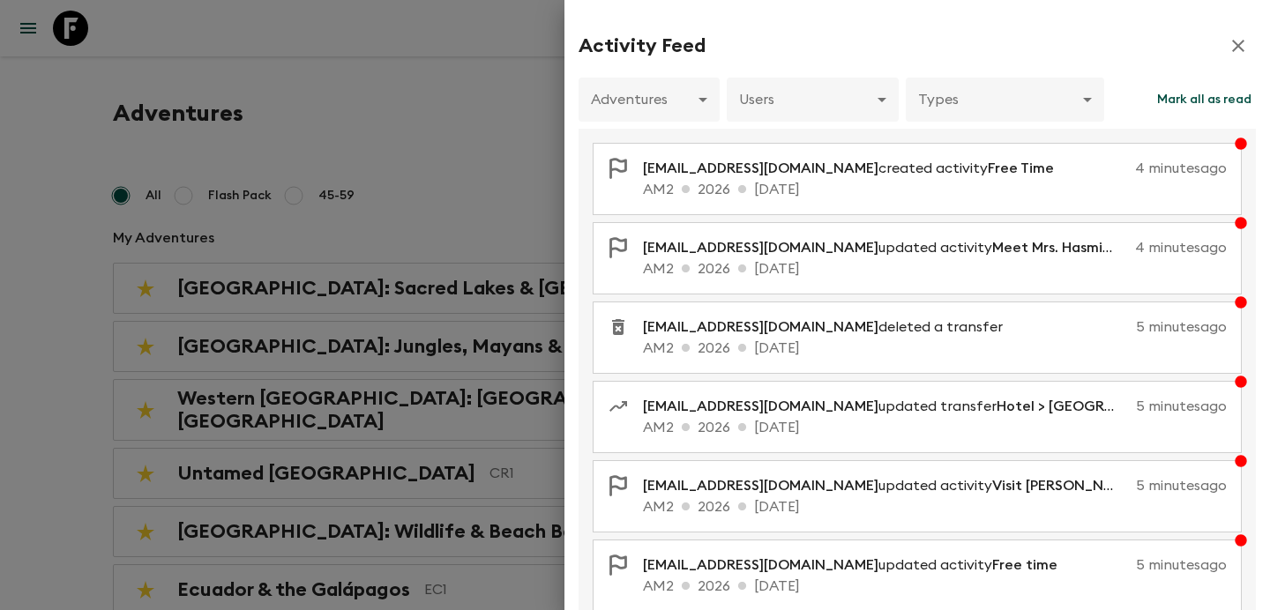
click at [552, 97] on div at bounding box center [635, 305] width 1270 height 610
